Goal: Complete application form: Complete application form

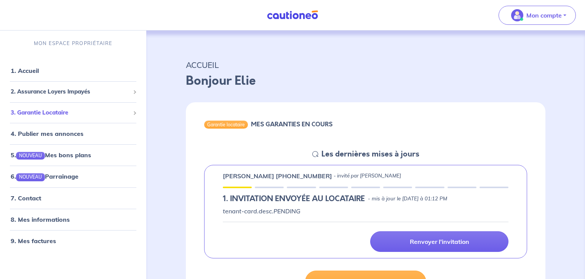
click at [80, 112] on span "3. Garantie Locataire" at bounding box center [70, 112] width 119 height 9
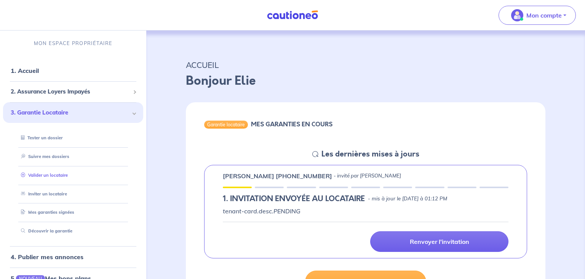
click at [64, 177] on link "Valider un locataire" at bounding box center [43, 174] width 50 height 5
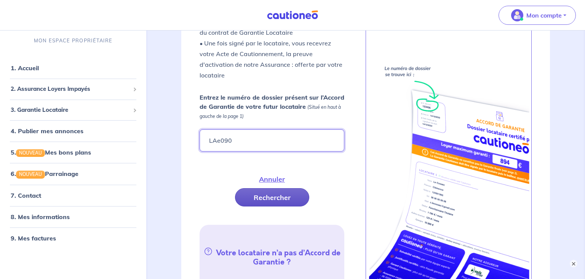
type input "LAe090"
click at [271, 194] on button "Rechercher" at bounding box center [272, 197] width 74 height 18
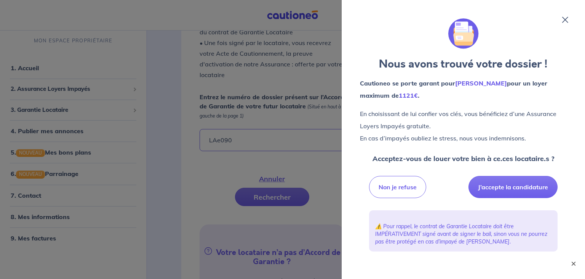
click at [573, 266] on button "×" at bounding box center [573, 263] width 9 height 9
click at [537, 180] on button "J’accepte la candidature" at bounding box center [513, 187] width 89 height 22
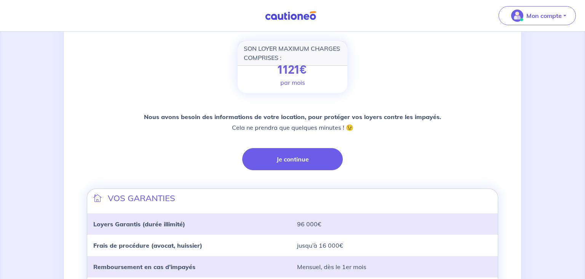
scroll to position [120, 0]
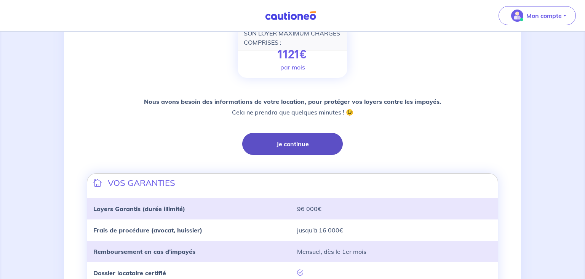
click at [302, 144] on button "Je continue" at bounding box center [292, 144] width 101 height 22
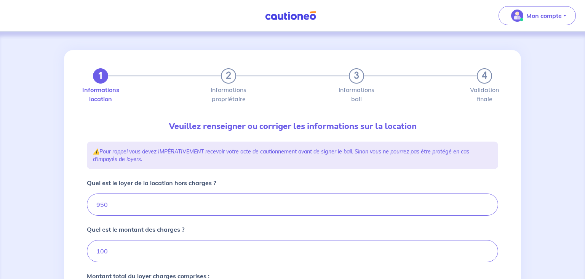
type input "1050"
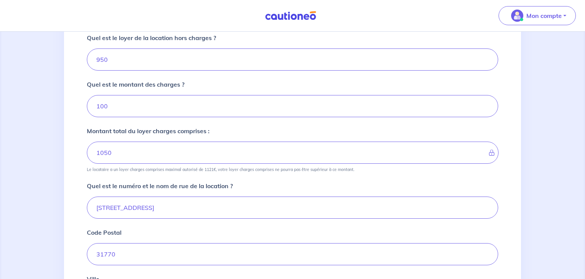
scroll to position [161, 0]
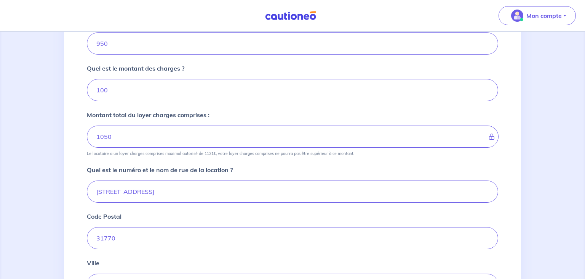
click at [448, 4] on div "Mon compte Me déconnecter" at bounding box center [292, 15] width 585 height 31
click at [527, 72] on div "1 2 3 4 Informations location Informations propriétaire Informations bail Valid…" at bounding box center [292, 147] width 585 height 553
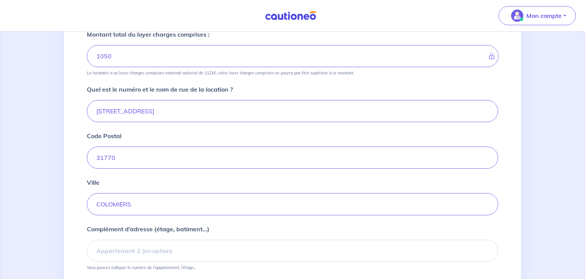
scroll to position [282, 0]
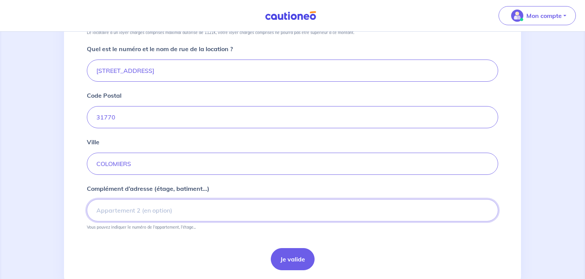
click at [126, 210] on input "Complément d’adresse (étage, batiment...)" at bounding box center [292, 210] width 411 height 22
type input "a"
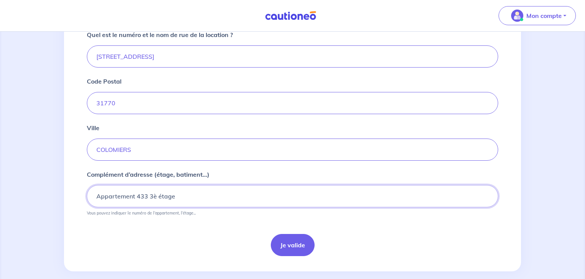
scroll to position [305, 0]
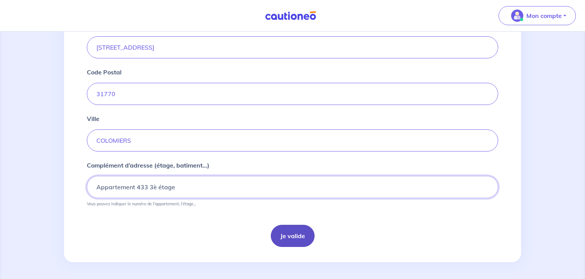
type input "Appartement 433 3è étage"
click at [286, 235] on button "Je valide" at bounding box center [293, 235] width 44 height 22
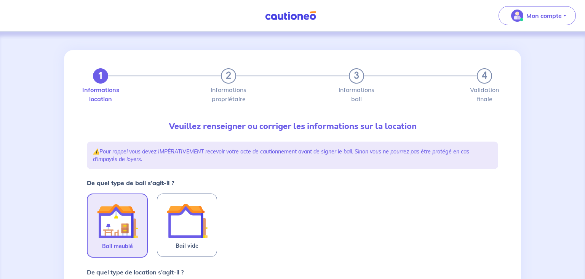
scroll to position [80, 0]
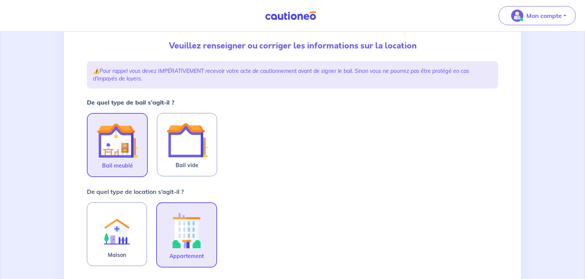
click at [115, 143] on img at bounding box center [117, 140] width 41 height 41
click at [0, 0] on input "Bail meublé" at bounding box center [0, 0] width 0 height 0
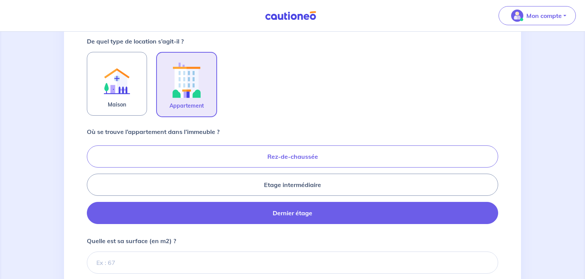
scroll to position [241, 0]
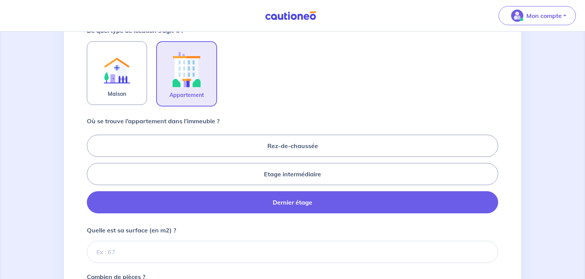
click at [299, 198] on label "Dernier étage" at bounding box center [292, 202] width 411 height 22
click at [92, 176] on input "Dernier étage" at bounding box center [89, 173] width 5 height 5
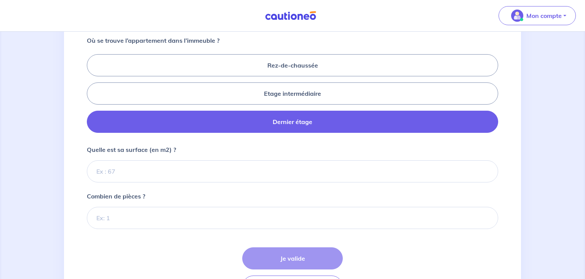
scroll to position [322, 0]
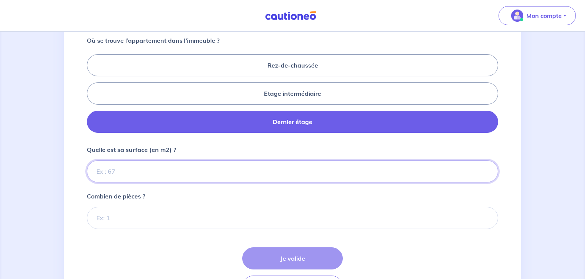
click at [149, 168] on input "Quelle est sa surface (en m2) ?" at bounding box center [292, 171] width 411 height 22
type input "84"
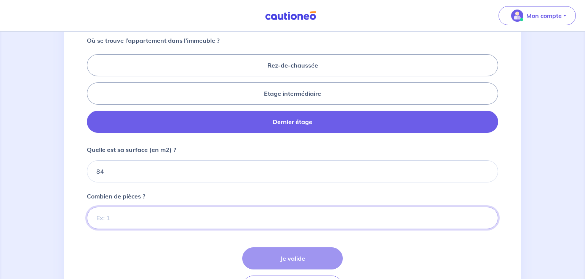
click at [109, 217] on input "Combien de pièces ?" at bounding box center [292, 218] width 411 height 22
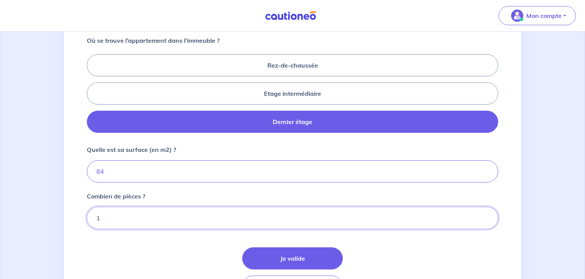
click at [482, 217] on input "1" at bounding box center [292, 218] width 411 height 22
click at [487, 218] on input "1" at bounding box center [292, 218] width 411 height 22
drag, startPoint x: 101, startPoint y: 213, endPoint x: 71, endPoint y: 217, distance: 30.0
click at [87, 217] on input "1" at bounding box center [292, 218] width 411 height 22
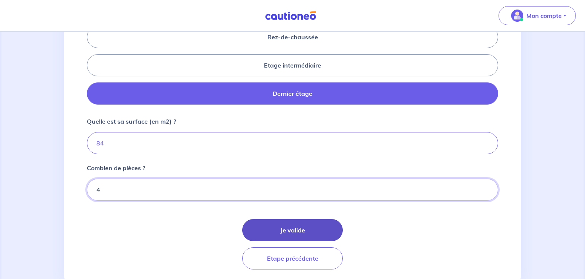
scroll to position [371, 0]
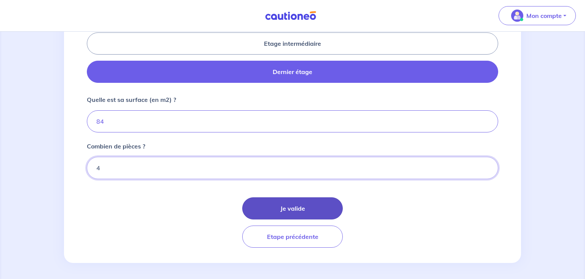
type input "4"
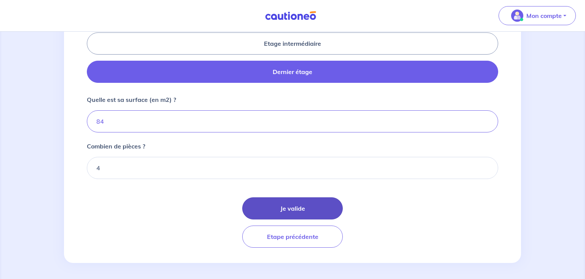
click at [282, 205] on button "Je valide" at bounding box center [292, 208] width 101 height 22
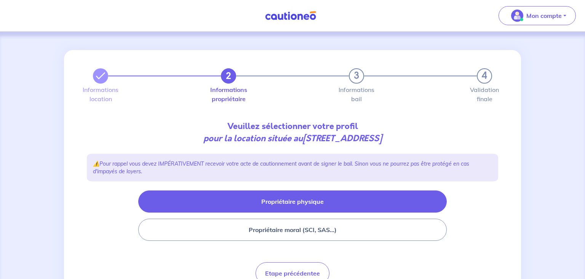
click at [269, 202] on button "Propriétaire physique" at bounding box center [292, 201] width 309 height 22
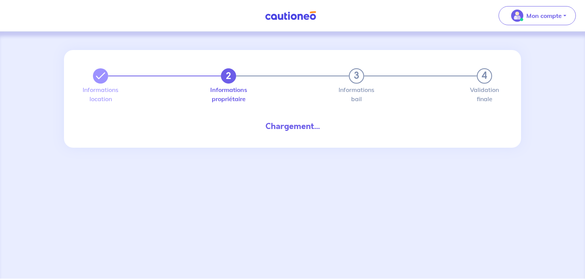
select select "FR"
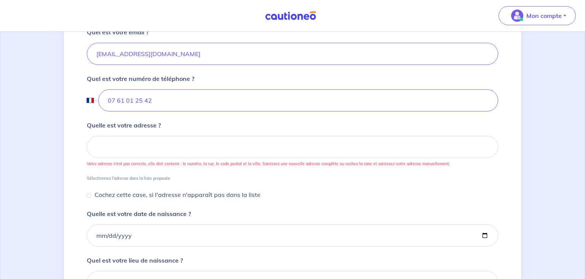
scroll to position [282, 0]
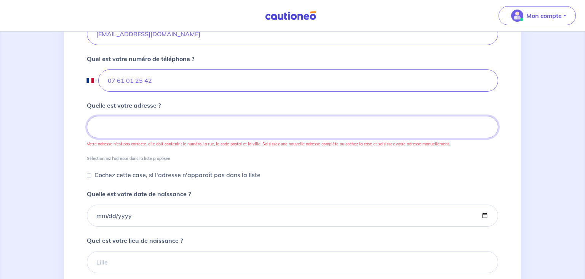
click at [312, 120] on input at bounding box center [292, 127] width 411 height 22
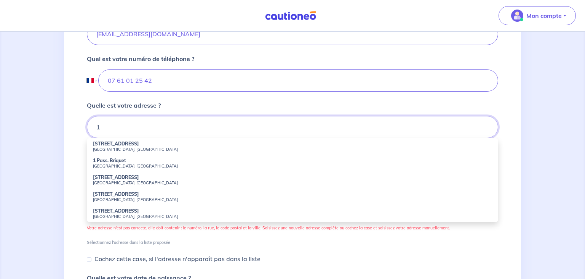
type input "1"
type input "[PHONE_NUMBER]"
type input "1 Imp. des Oliviers"
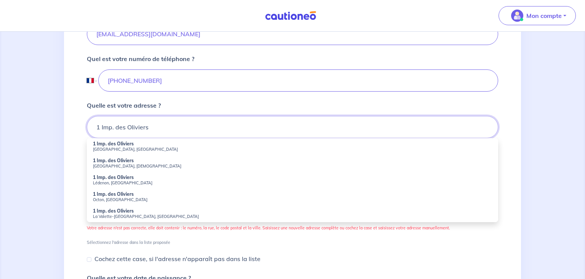
type input "[PHONE_NUMBER]"
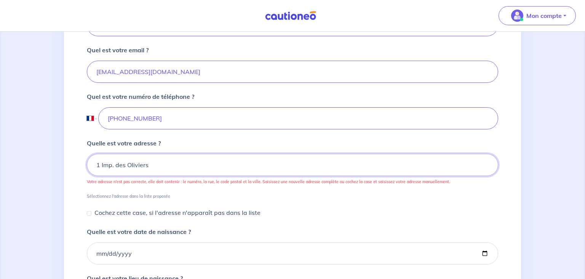
scroll to position [241, 0]
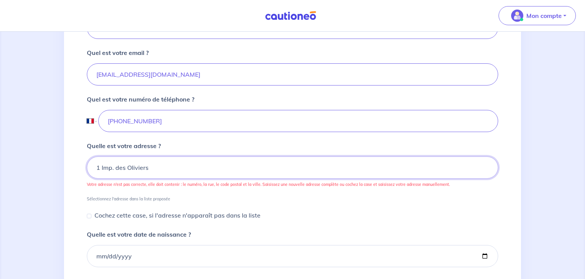
click at [163, 167] on input "1 Imp. des Oliviers" at bounding box center [292, 167] width 411 height 22
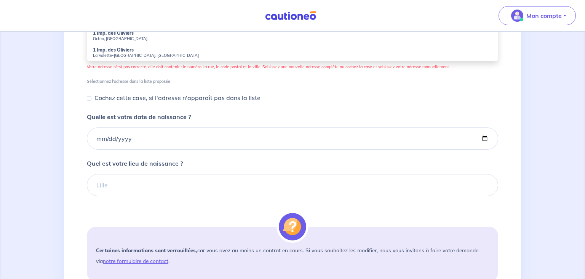
scroll to position [282, 0]
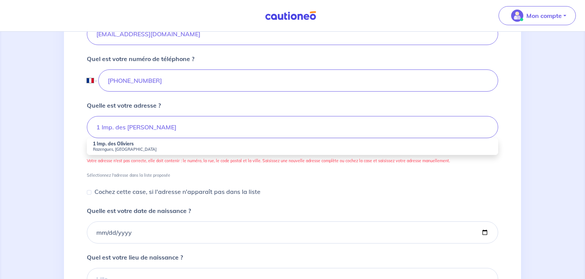
click at [122, 144] on strong "1 Imp. des Oliviers" at bounding box center [113, 144] width 41 height 6
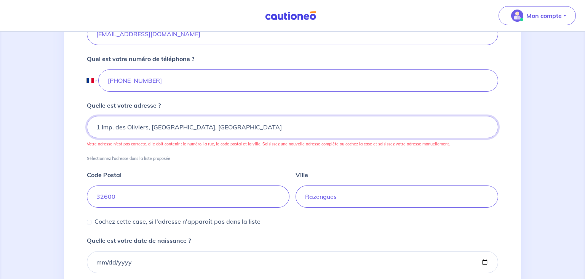
drag, startPoint x: 181, startPoint y: 131, endPoint x: 16, endPoint y: 125, distance: 164.7
click at [87, 125] on input "1 Imp. des Oliviers, [GEOGRAPHIC_DATA], [GEOGRAPHIC_DATA]" at bounding box center [292, 127] width 411 height 22
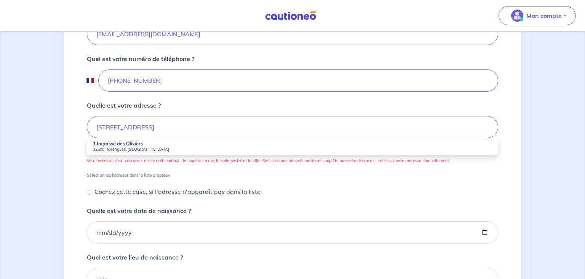
click at [93, 144] on li "1 Impasse des Oliviers 32600 Razengues, [GEOGRAPHIC_DATA]" at bounding box center [292, 146] width 411 height 17
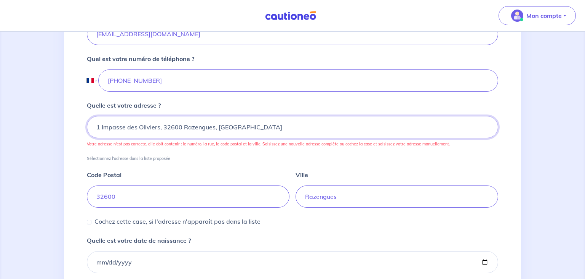
drag, startPoint x: 248, startPoint y: 129, endPoint x: 159, endPoint y: 121, distance: 89.9
click at [159, 121] on input "1 Impasse des Oliviers, 32600 Razengues, [GEOGRAPHIC_DATA]" at bounding box center [292, 127] width 411 height 22
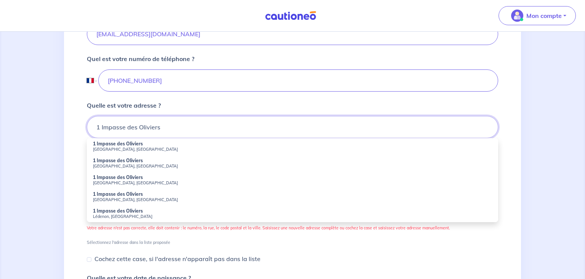
click at [251, 121] on input "1 Impasse des Oliviers" at bounding box center [292, 127] width 411 height 22
type input "1 Impasse des Oliviers"
click at [181, 101] on div "Quelle est votre adresse ? 1 Impasse des Oliviers 1 Impasse des [PERSON_NAME], …" at bounding box center [292, 173] width 411 height 144
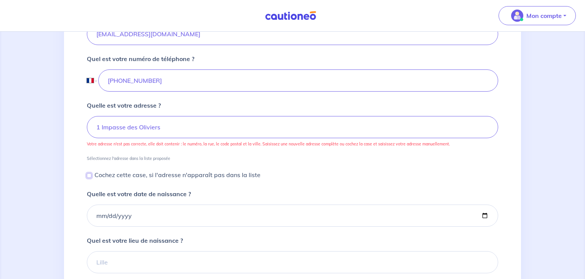
click at [90, 174] on input "Cochez cette case, si l'adresse n'apparaît pas dans la liste" at bounding box center [89, 175] width 5 height 5
checkbox input "true"
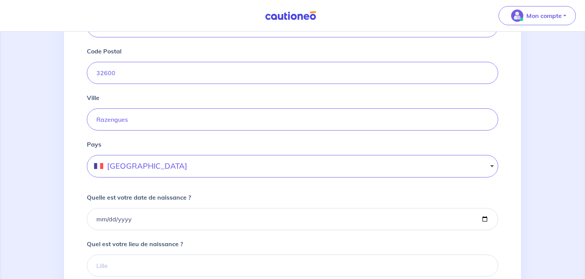
scroll to position [402, 0]
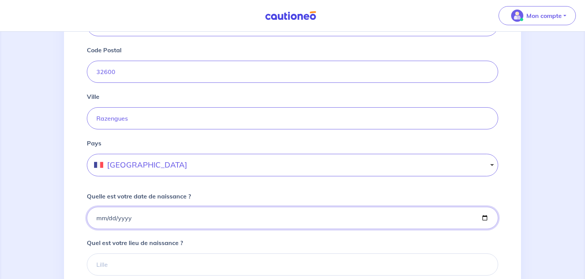
click at [149, 215] on input "Quelle est votre date de naissance ?" at bounding box center [292, 218] width 411 height 22
click at [139, 216] on input "Quelle est votre date de naissance ?" at bounding box center [292, 218] width 411 height 22
click at [105, 220] on input "Quelle est votre date de naissance ?" at bounding box center [292, 218] width 411 height 22
click at [483, 217] on input "Quelle est votre date de naissance ?" at bounding box center [292, 218] width 411 height 22
click at [112, 212] on input "Quelle est votre date de naissance ?" at bounding box center [292, 218] width 411 height 22
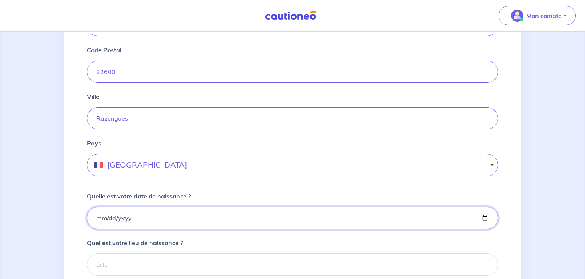
click at [114, 215] on input "Quelle est votre date de naissance ?" at bounding box center [292, 218] width 411 height 22
type input "[DATE]"
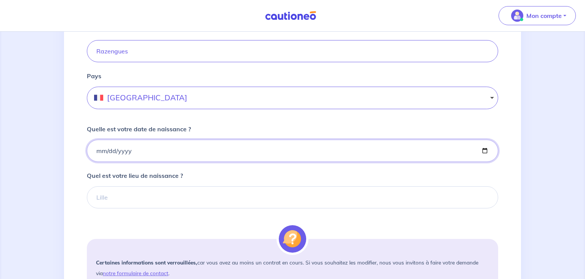
scroll to position [483, 0]
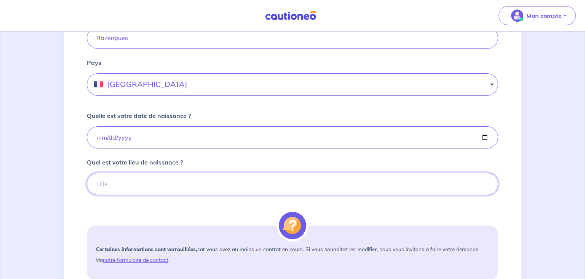
click at [107, 184] on input "Quel est votre lieu de naissance ?" at bounding box center [292, 184] width 411 height 22
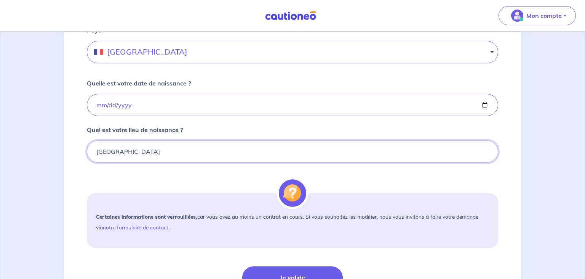
scroll to position [584, 0]
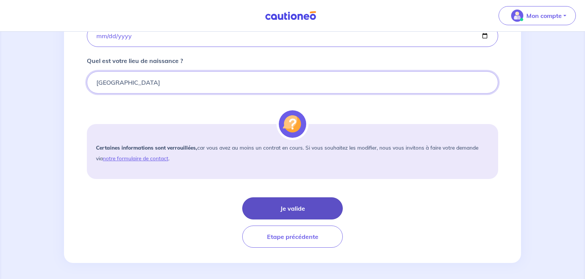
type input "[GEOGRAPHIC_DATA]"
click at [269, 203] on button "Je valide" at bounding box center [292, 208] width 101 height 22
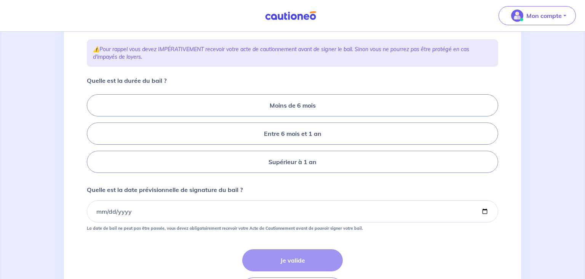
scroll to position [120, 0]
click at [315, 144] on label "Entre 6 mois et 1 an" at bounding box center [292, 133] width 411 height 22
click at [92, 136] on input "Entre 6 mois et 1 an" at bounding box center [89, 133] width 5 height 5
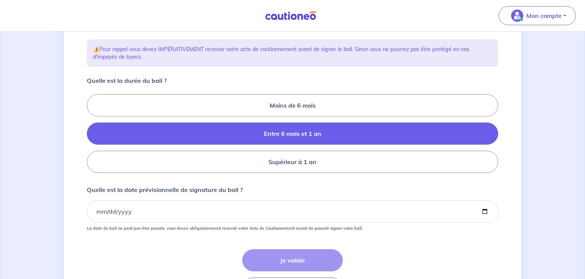
radio input "true"
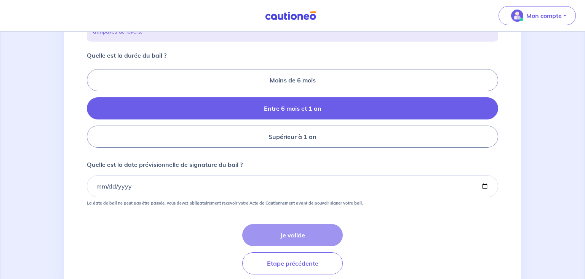
scroll to position [161, 0]
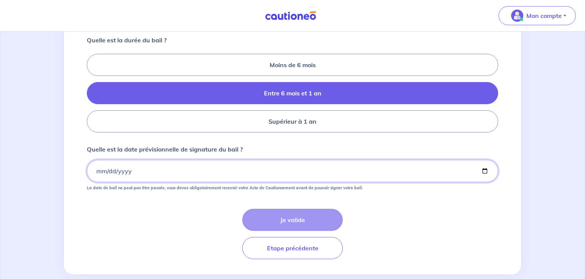
click at [105, 182] on input "Quelle est la date prévisionnelle de signature du bail ?" at bounding box center [292, 171] width 411 height 22
type input "[DATE]"
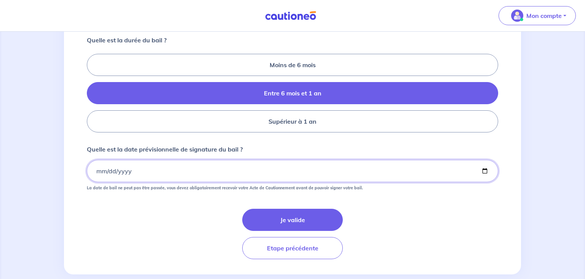
click at [484, 182] on input "[DATE]" at bounding box center [292, 171] width 411 height 22
click at [426, 215] on form "Quelle est la durée du bail ? Moins de 6 mois Entre 6 mois et 1 an Supérieur à …" at bounding box center [292, 146] width 411 height 223
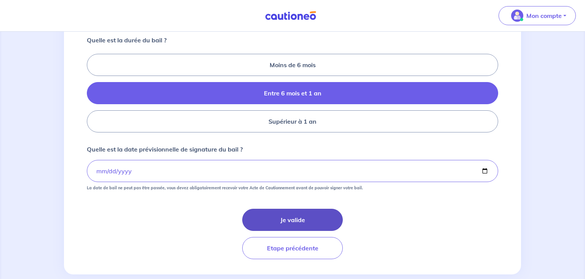
click at [283, 231] on button "Je valide" at bounding box center [292, 219] width 101 height 22
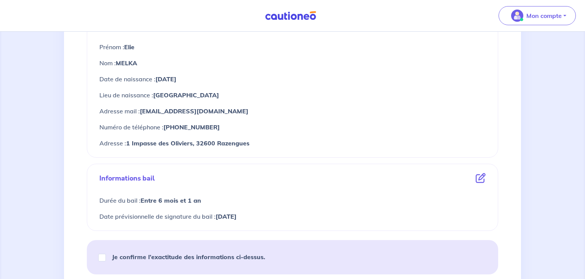
scroll to position [322, 0]
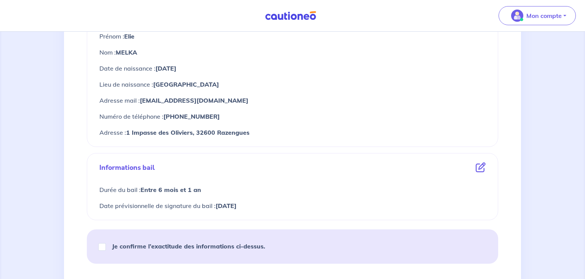
click at [482, 167] on icon at bounding box center [481, 167] width 10 height 10
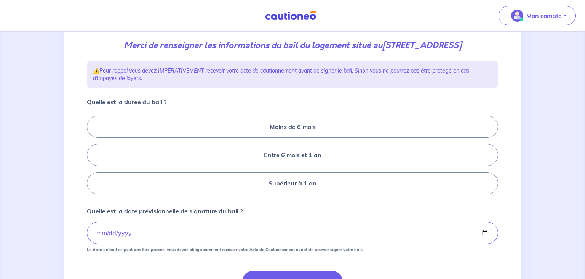
scroll to position [120, 0]
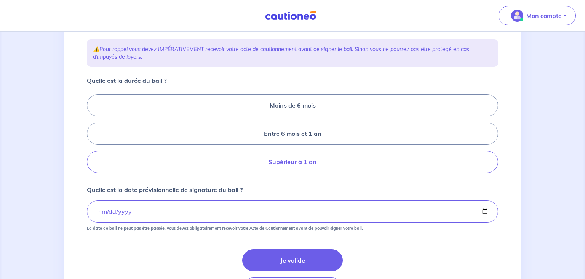
click at [314, 173] on label "Supérieur à 1 an" at bounding box center [292, 161] width 411 height 22
click at [92, 136] on input "Supérieur à 1 an" at bounding box center [89, 133] width 5 height 5
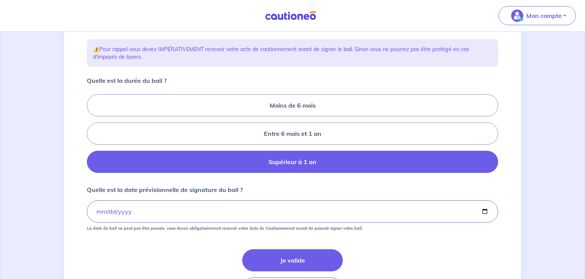
radio input "true"
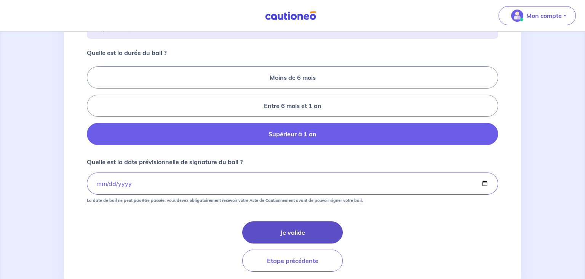
scroll to position [161, 0]
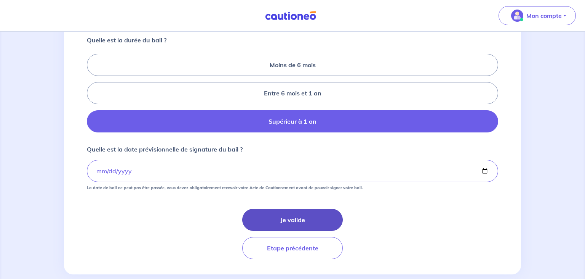
click at [319, 231] on button "Je valide" at bounding box center [292, 219] width 101 height 22
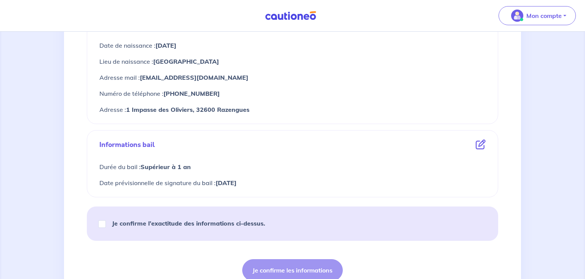
scroll to position [362, 0]
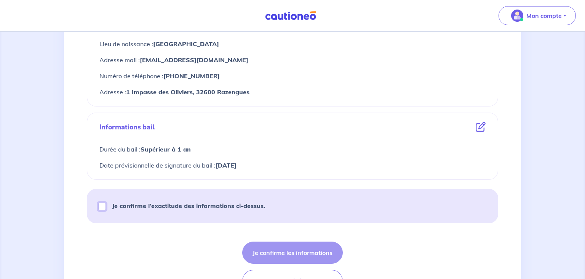
click at [102, 208] on input "Je confirme l’exactitude des informations ci-dessus." at bounding box center [102, 206] width 8 height 8
checkbox input "true"
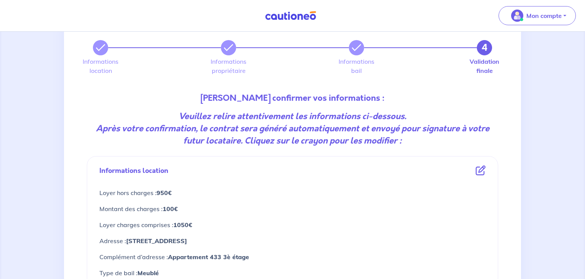
scroll to position [40, 0]
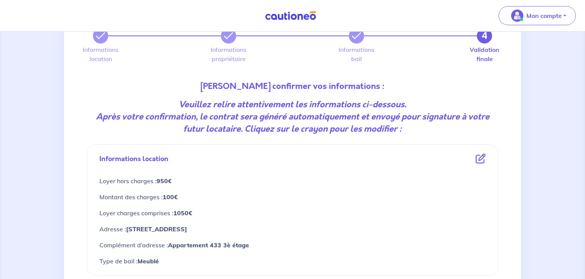
click at [484, 159] on icon at bounding box center [481, 159] width 10 height 10
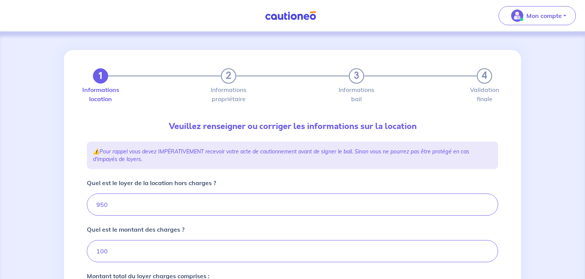
click at [476, 164] on div "⚠️ Pour rappel vous devez IMPÉRATIVEMENT recevoir votre acte de cautionnement a…" at bounding box center [292, 154] width 411 height 27
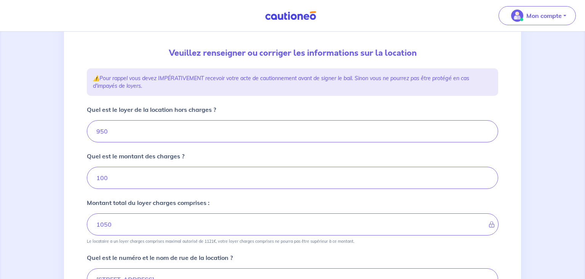
scroll to position [80, 0]
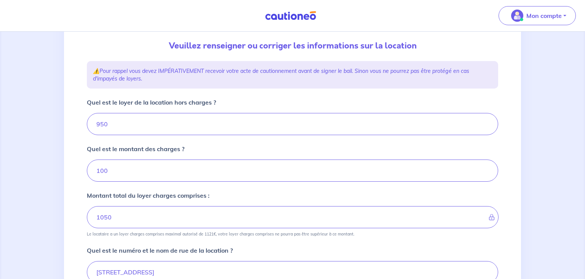
click at [534, 154] on div "1 2 3 4 Informations location Informations propriétaire Informations bail Valid…" at bounding box center [292, 227] width 585 height 553
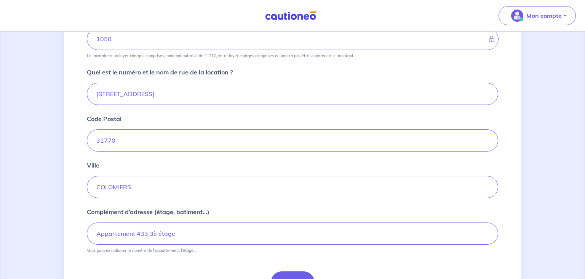
scroll to position [305, 0]
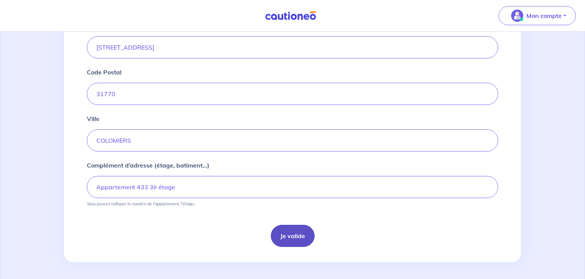
click at [301, 233] on button "Je valide" at bounding box center [293, 235] width 44 height 22
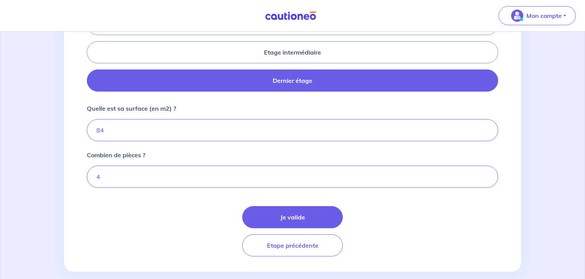
scroll to position [371, 0]
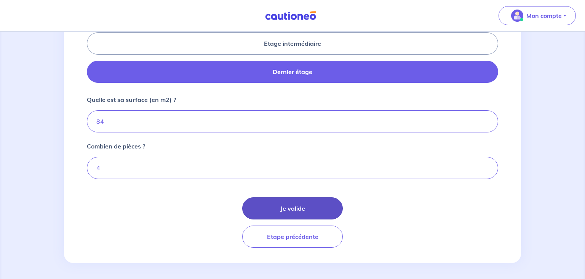
click at [294, 204] on button "Je valide" at bounding box center [292, 208] width 101 height 22
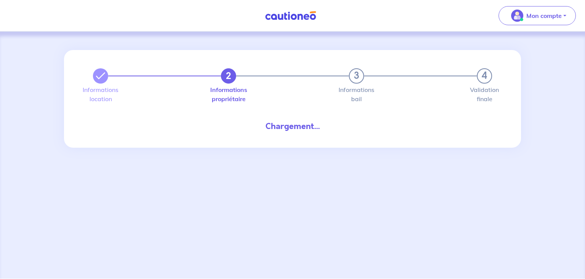
select select "FR"
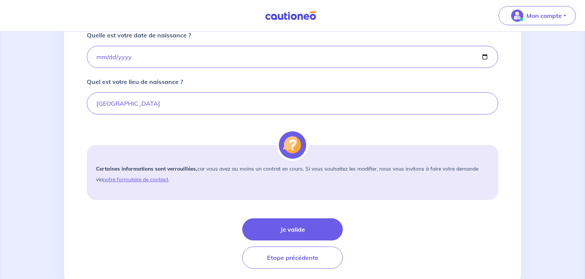
scroll to position [563, 0]
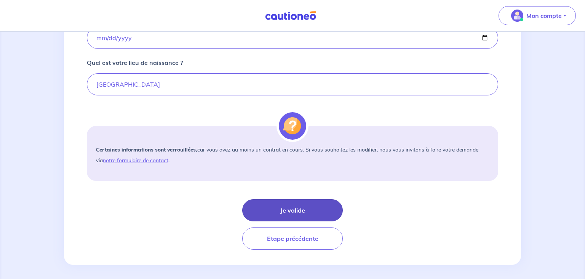
click at [297, 206] on button "Je valide" at bounding box center [292, 210] width 101 height 22
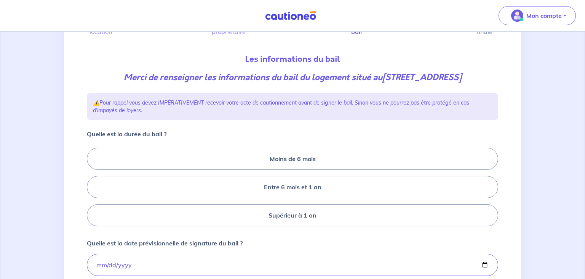
scroll to position [80, 0]
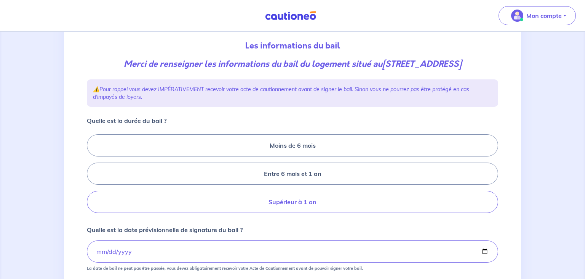
click at [319, 211] on label "Supérieur à 1 an" at bounding box center [292, 201] width 411 height 22
click at [92, 176] on input "Supérieur à 1 an" at bounding box center [89, 173] width 5 height 5
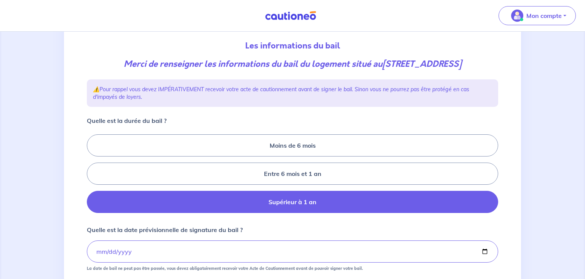
radio input "true"
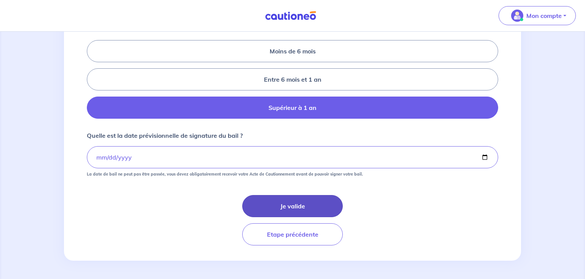
scroll to position [186, 0]
click at [311, 207] on button "Je valide" at bounding box center [292, 206] width 101 height 22
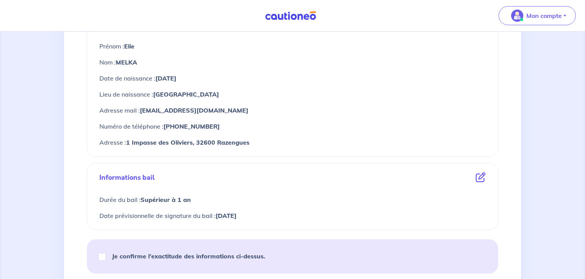
scroll to position [322, 0]
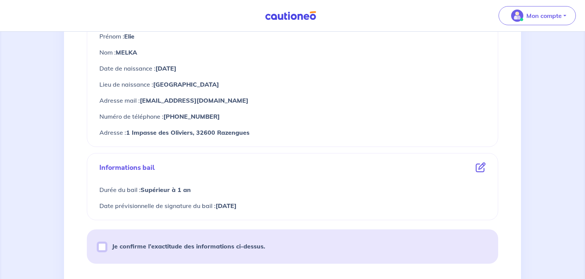
click at [102, 247] on input "Je confirme l’exactitude des informations ci-dessus." at bounding box center [102, 247] width 8 height 8
checkbox input "true"
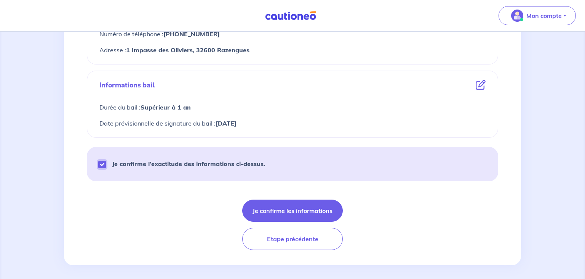
scroll to position [407, 0]
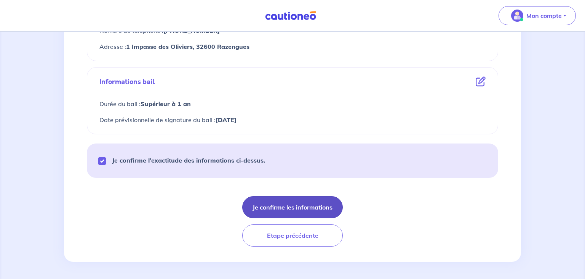
click at [256, 205] on button "Je confirme les informations" at bounding box center [292, 207] width 101 height 22
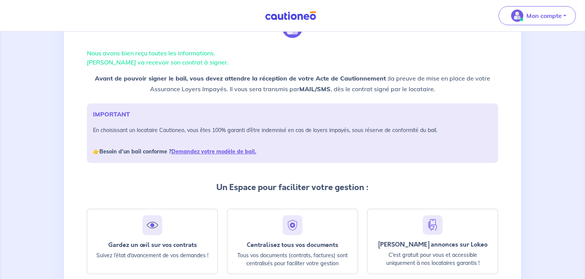
scroll to position [80, 0]
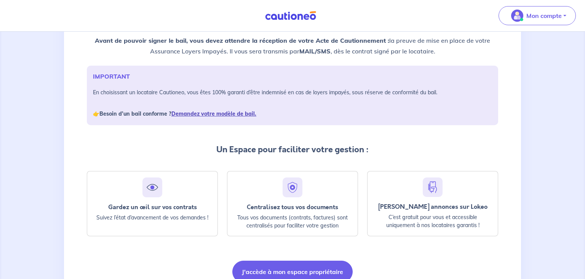
click at [232, 115] on link "Demandez votre modèle de bail." at bounding box center [213, 113] width 85 height 7
